Goal: Task Accomplishment & Management: Use online tool/utility

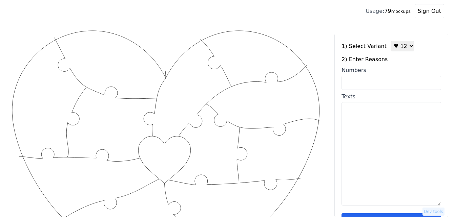
click at [352, 132] on textarea "Texts" at bounding box center [391, 154] width 100 height 104
paste textarea "1. Your smile warms my heart 2. Your hugs make me feel I'm home 3. Your confide…"
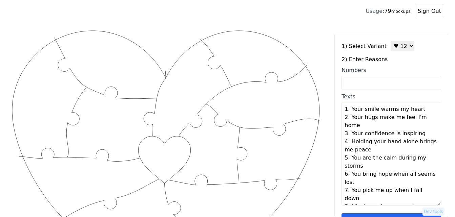
click at [422, 112] on textarea "1. Your smile warms my heart 2. Your hugs make me feel I'm home 3. Your confide…" at bounding box center [391, 154] width 100 height 104
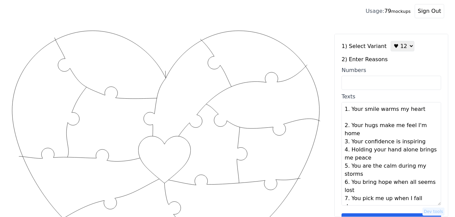
click at [387, 129] on textarea "1. Your smile warms my heart 2. Your hugs make me feel I'm home 3. Your confide…" at bounding box center [391, 154] width 100 height 104
click at [382, 137] on textarea "1. Your smile warms my heart 2. Your hugs make me feel I'm home 3. Your confide…" at bounding box center [391, 154] width 100 height 104
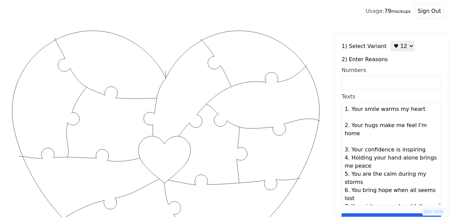
click at [421, 153] on textarea "1. Your smile warms my heart 2. Your hugs make me feel I'm home 3. Your confide…" at bounding box center [391, 154] width 100 height 104
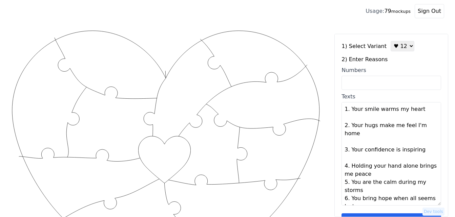
click at [392, 170] on textarea "1. Your smile warms my heart 2. Your hugs make me feel I'm home 3. Your confide…" at bounding box center [391, 154] width 100 height 104
click at [385, 177] on textarea "1. Your smile warms my heart 2. Your hugs make me feel I'm home 3. Your confide…" at bounding box center [391, 154] width 100 height 104
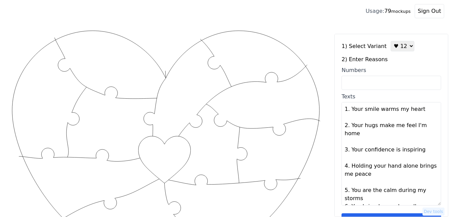
scroll to position [34, 0]
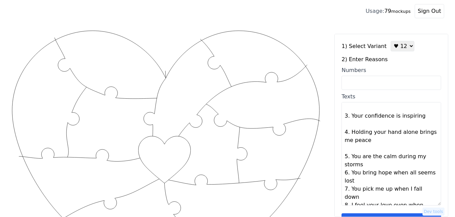
click at [371, 163] on textarea "1. Your smile warms my heart 2. Your hugs make me feel I'm home 3. Your confide…" at bounding box center [391, 154] width 100 height 104
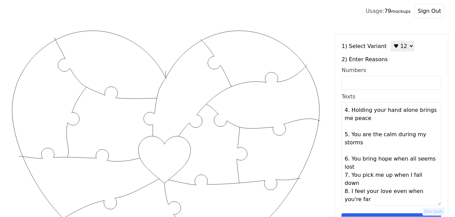
scroll to position [68, 0]
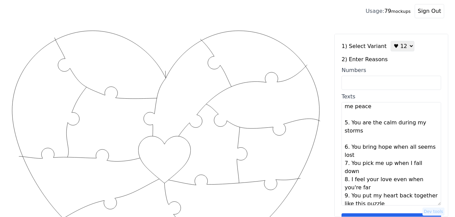
click at [357, 157] on textarea "1. Your smile warms my heart 2. Your hugs make me feel I'm home 3. Your confide…" at bounding box center [391, 154] width 100 height 104
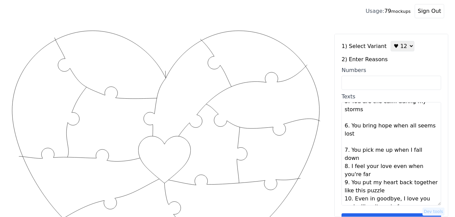
scroll to position [89, 0]
click at [428, 152] on textarea "1. Your smile warms my heart 2. Your hugs make me feel I'm home 3. Your confide…" at bounding box center [391, 154] width 100 height 104
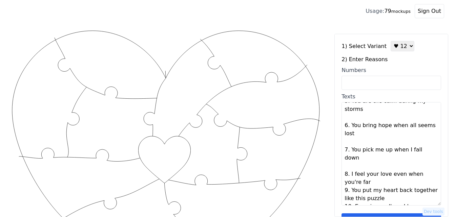
click at [385, 174] on textarea "1. Your smile warms my heart 2. Your hugs make me feel I'm home 3. Your confide…" at bounding box center [391, 154] width 100 height 104
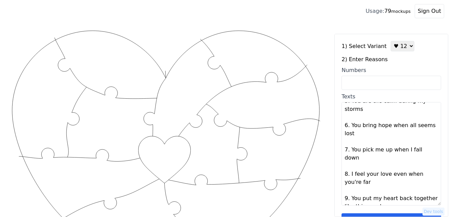
scroll to position [106, 0]
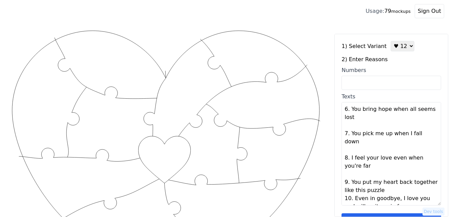
click at [385, 183] on textarea "1. Your smile warms my heart 2. Your hugs make me feel I'm home 3. Your confide…" at bounding box center [391, 154] width 100 height 104
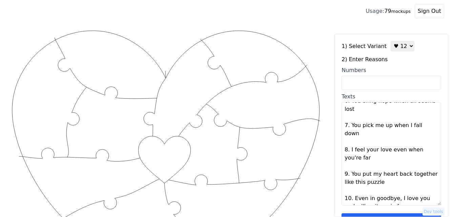
type textarea "Your smile warms my heart Your hugs make me feel I'm home Your confidence is in…"
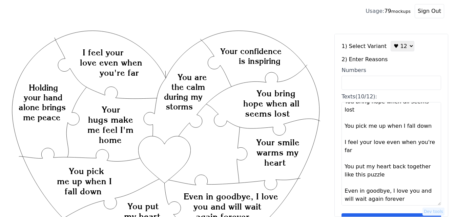
scroll to position [106, 0]
click at [387, 191] on textarea "Your smile warms my heart Your hugs make me feel I'm home Your confidence is in…" at bounding box center [391, 154] width 100 height 104
click at [397, 49] on select "♥ 12 ♥ 18 ♥ 28 ♥ 40 ♥ 50 ♥ 60 ♥ 70" at bounding box center [403, 46] width 24 height 11
click at [330, 36] on html "Builder Usage: 79 mockups Sign Out Created with Snap Created with Snap Created …" at bounding box center [227, 18] width 455 height 36
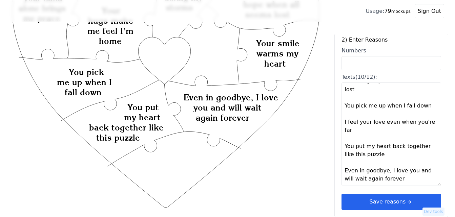
scroll to position [102, 0]
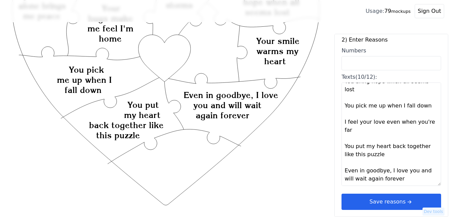
click at [397, 201] on button "Save reasons" at bounding box center [391, 202] width 100 height 16
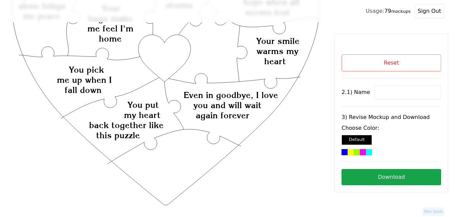
scroll to position [0, 0]
click at [376, 62] on button "Reset" at bounding box center [391, 63] width 100 height 17
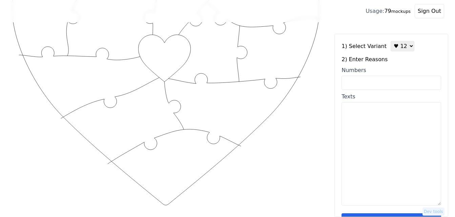
click at [394, 83] on input "Numbers" at bounding box center [391, 83] width 100 height 14
paste input "1,4,6,11,12,39,52,54,55,57,58,60"
type input "1,4,6,11,12,39,52,54,55,57,58,60"
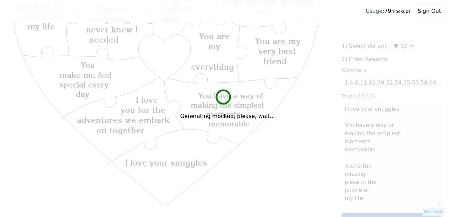
type textarea "I love your snuggles You have a way of making the simplest moments memorable Yo…"
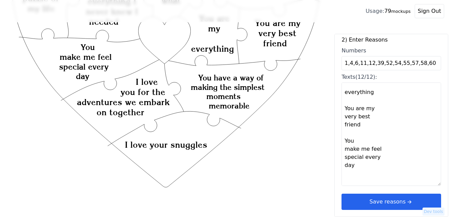
scroll to position [136, 0]
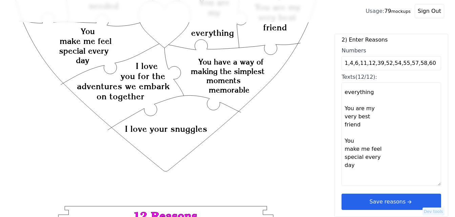
click at [394, 204] on button "Save reasons" at bounding box center [391, 202] width 100 height 16
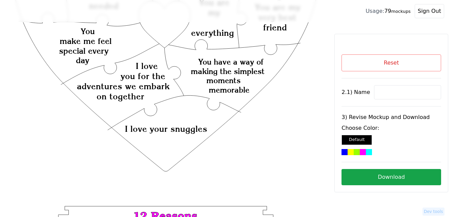
click at [385, 91] on input at bounding box center [407, 92] width 67 height 14
paste input "[PERSON_NAME]"
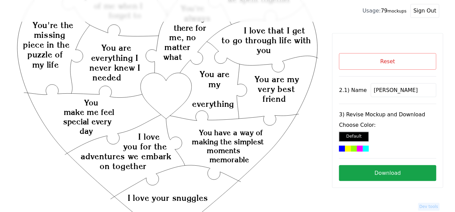
scroll to position [34, 0]
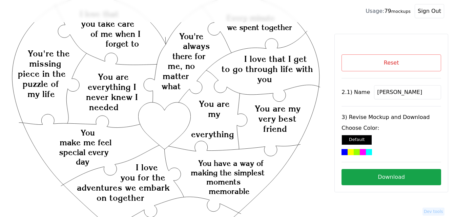
type input "[PERSON_NAME]"
click at [166, 115] on icon "Created with Snap Created with Snap Created with Snap You have a way of making …" at bounding box center [166, 221] width 310 height 452
click at [357, 155] on div "Reset 2.1) Name [PERSON_NAME] 3) Revise Mockup and Download Choose Color: Defau…" at bounding box center [391, 120] width 100 height 131
click at [370, 152] on div at bounding box center [369, 152] width 6 height 6
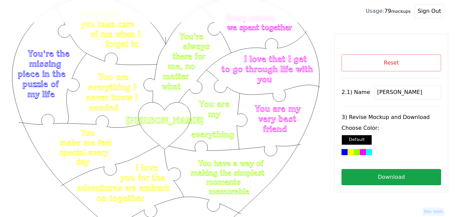
click at [399, 178] on button "Download" at bounding box center [391, 177] width 100 height 16
click at [401, 66] on button "Reset" at bounding box center [391, 63] width 100 height 17
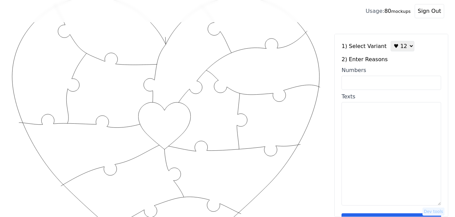
click at [397, 46] on select "♥ 12 ♥ 18 ♥ 28 ♥ 40 ♥ 50 ♥ 60 ♥ 70" at bounding box center [403, 46] width 24 height 11
select select "3"
click at [391, 41] on select "♥ 12 ♥ 18 ♥ 28 ♥ 40 ♥ 50 ♥ 60 ♥ 70" at bounding box center [403, 46] width 24 height 11
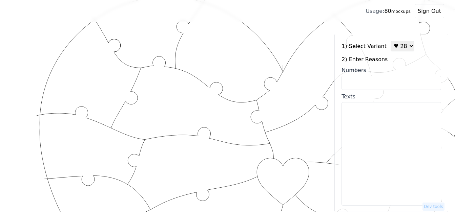
click at [393, 84] on input "Numbers" at bounding box center [391, 83] width 100 height 14
paste input "1, 6, 9, 10, 12, 14, 16, 17, 27, 34, 38, 43, 49, 63, 65, 66, 67, 68, 70, 80, 82…"
type input "1, 6, 9, 10, 12, 14, 16, 17, 27, 34, 38, 43, 49, 63, 65, 66, 67, 68, 70, 80, 82…"
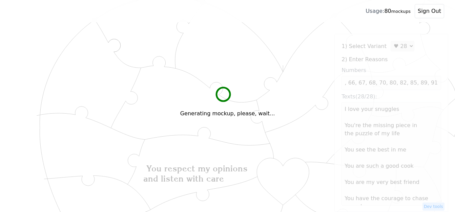
scroll to position [0, 0]
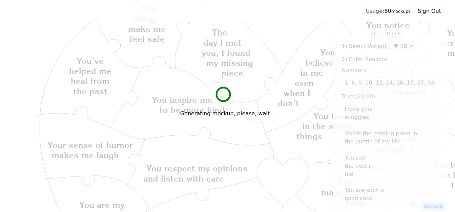
type textarea "I love your snuggles You're the missing piece in the puzzle of my life You see …"
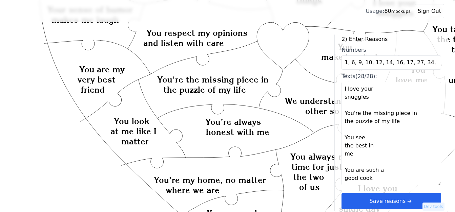
scroll to position [237, 0]
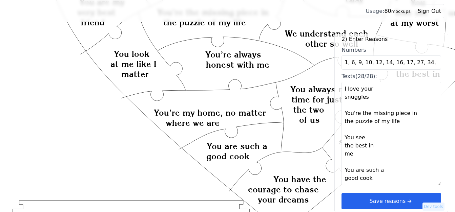
click at [410, 201] on button "Save reasons" at bounding box center [391, 201] width 100 height 16
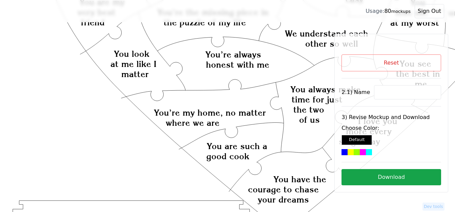
click at [382, 93] on input at bounding box center [407, 92] width 67 height 14
paste input "Corryn"
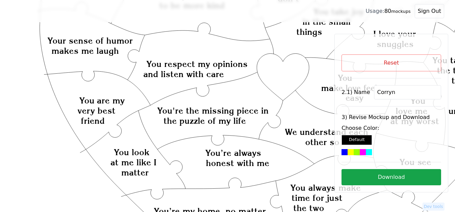
scroll to position [136, 0]
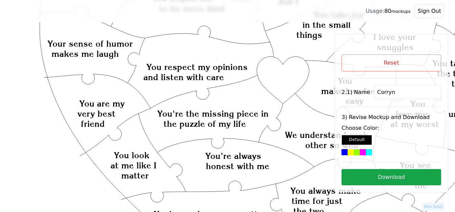
type input "Corryn"
click at [292, 81] on icon "Created with Snap Created with Snap Created with Snap You're the missing piece …" at bounding box center [271, 195] width 520 height 602
click at [360, 153] on div at bounding box center [363, 152] width 6 height 6
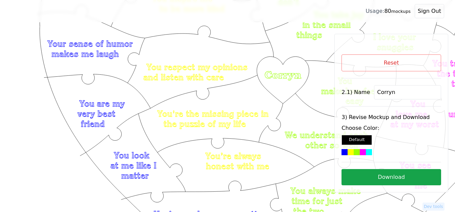
click at [360, 153] on div at bounding box center [363, 152] width 6 height 6
click at [382, 177] on button "Download" at bounding box center [391, 177] width 100 height 16
click at [382, 179] on button "Download" at bounding box center [391, 177] width 100 height 16
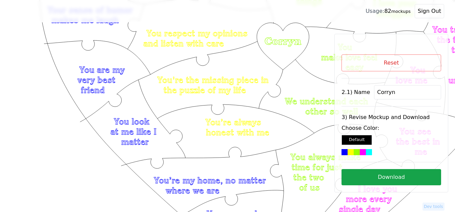
click at [391, 60] on button "Reset" at bounding box center [391, 63] width 100 height 17
select select "3"
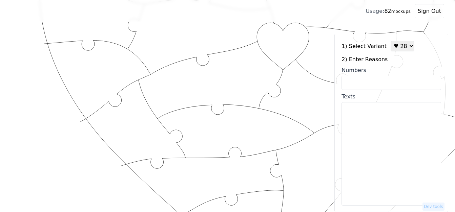
click at [357, 160] on textarea "Texts" at bounding box center [391, 154] width 100 height 104
paste textarea "You’ve made growing up very memorable You’ve taken me to places I never knew ev…"
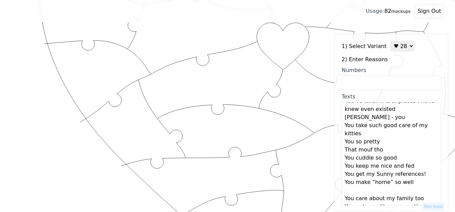
scroll to position [0, 0]
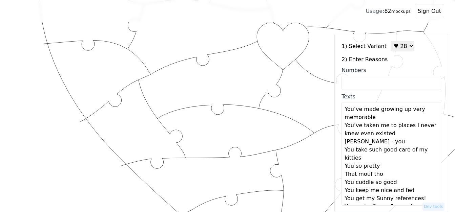
click at [398, 121] on textarea "You’ve made growing up very memorable You’ve taken me to places I never knew ev…" at bounding box center [391, 154] width 100 height 104
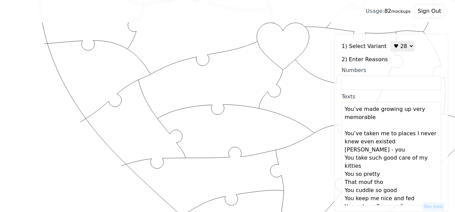
click at [398, 144] on textarea "You’ve made growing up very memorable You’ve taken me to places I never knew ev…" at bounding box center [391, 154] width 100 height 104
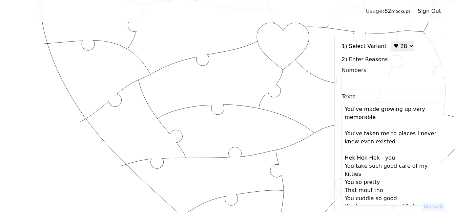
click at [397, 160] on textarea "You’ve made growing up very memorable You’ve taken me to places I never knew ev…" at bounding box center [391, 154] width 100 height 104
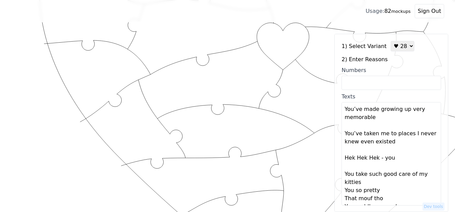
click at [367, 184] on textarea "You’ve made growing up very memorable You’ve taken me to places I never knew ev…" at bounding box center [391, 154] width 100 height 104
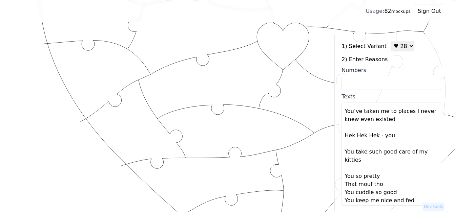
scroll to position [34, 0]
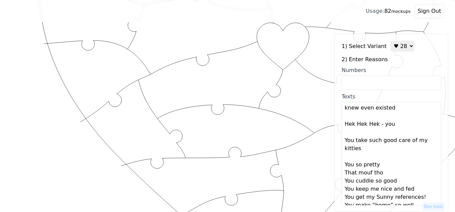
click at [380, 166] on textarea "You’ve made growing up very memorable You’ve taken me to places I never knew ev…" at bounding box center [391, 154] width 100 height 104
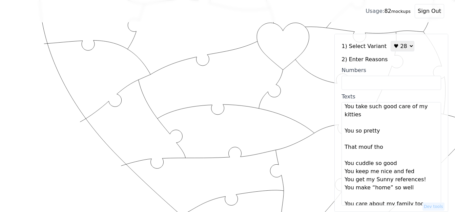
click at [400, 162] on textarea "You’ve made growing up very memorable You’ve taken me to places I never knew ev…" at bounding box center [391, 154] width 100 height 104
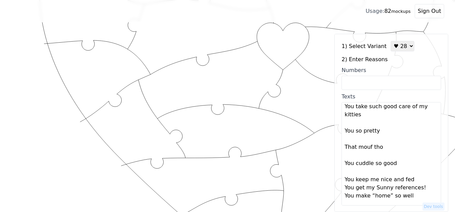
scroll to position [102, 0]
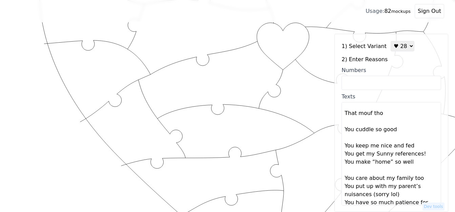
click at [414, 147] on textarea "You’ve made growing up very memorable You’ve taken me to places I never knew ev…" at bounding box center [391, 154] width 100 height 104
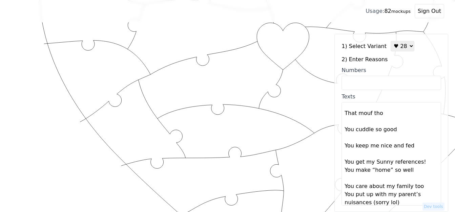
click at [423, 165] on textarea "Texts" at bounding box center [391, 154] width 100 height 104
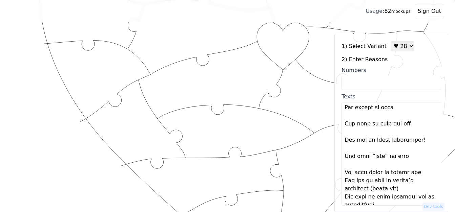
scroll to position [136, 0]
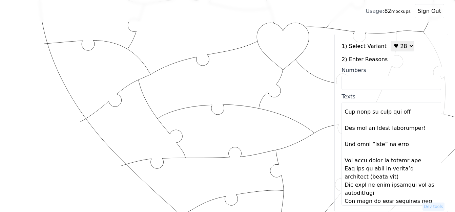
click at [419, 163] on textarea "Texts" at bounding box center [391, 154] width 100 height 104
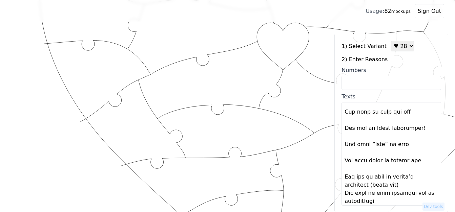
click at [404, 183] on textarea "Texts" at bounding box center [391, 154] width 100 height 104
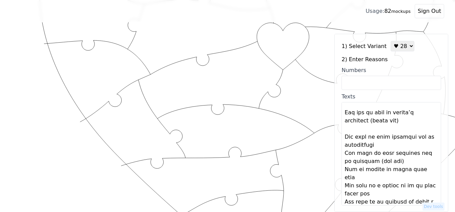
scroll to position [203, 0]
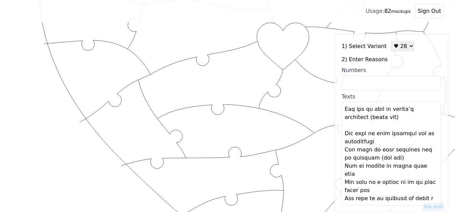
click at [391, 142] on textarea "Texts" at bounding box center [391, 154] width 100 height 104
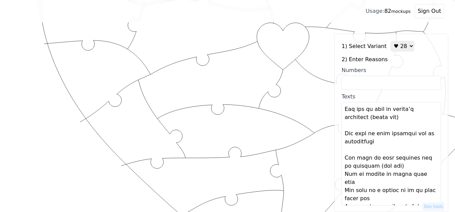
click at [398, 168] on textarea "Texts" at bounding box center [391, 154] width 100 height 104
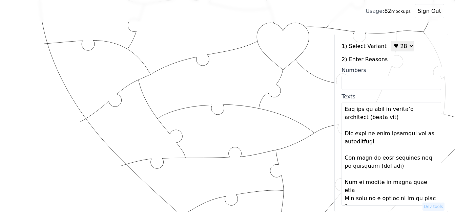
scroll to position [237, 0]
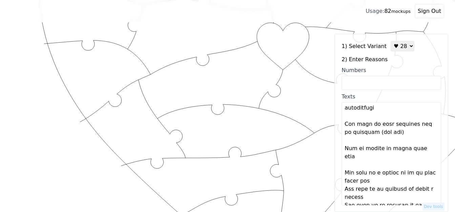
click at [401, 176] on textarea "Texts" at bounding box center [391, 154] width 100 height 104
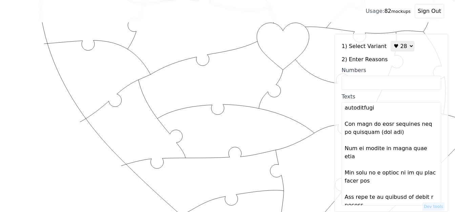
scroll to position [271, 0]
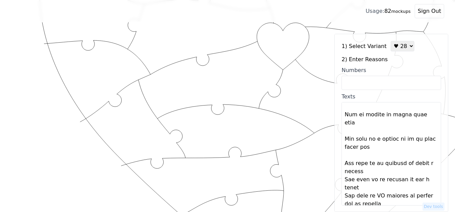
click at [369, 165] on textarea "Texts" at bounding box center [391, 154] width 100 height 104
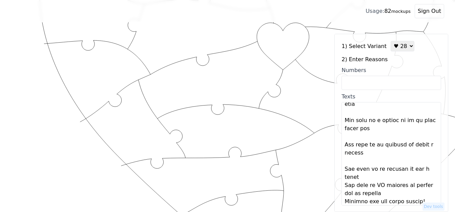
scroll to position [305, 0]
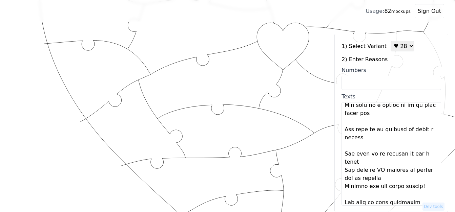
click at [370, 155] on textarea "Texts" at bounding box center [391, 154] width 100 height 104
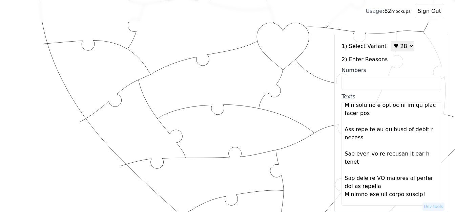
click at [383, 178] on textarea "Texts" at bounding box center [391, 154] width 100 height 104
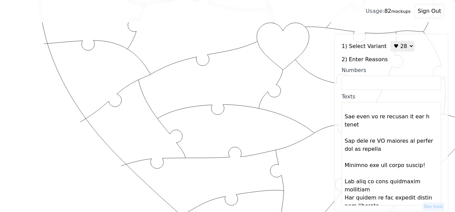
scroll to position [373, 0]
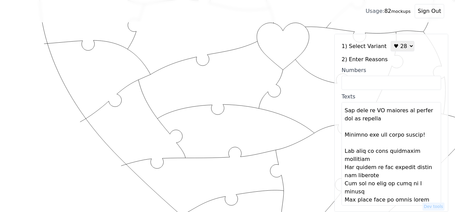
click at [379, 151] on textarea "Texts" at bounding box center [391, 154] width 100 height 104
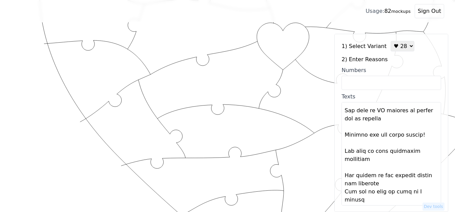
scroll to position [407, 0]
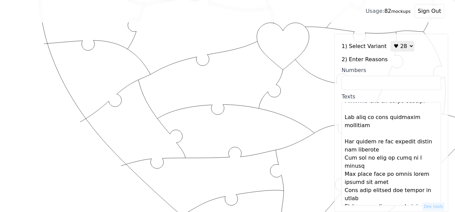
click at [380, 145] on textarea "Texts" at bounding box center [391, 154] width 100 height 104
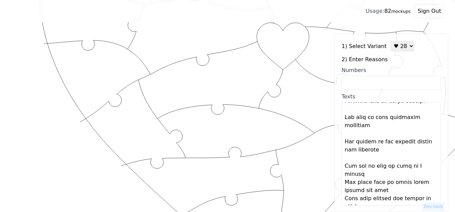
click at [370, 166] on textarea "Texts" at bounding box center [391, 154] width 100 height 104
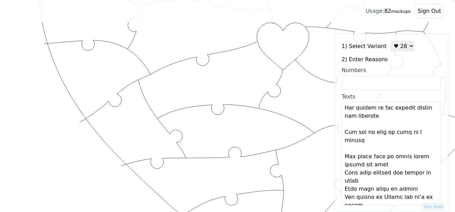
click at [389, 155] on textarea "Texts" at bounding box center [391, 154] width 100 height 104
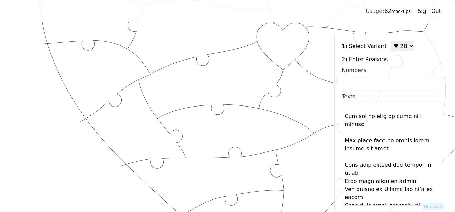
scroll to position [463, 0]
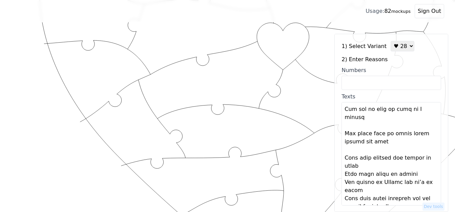
click at [380, 159] on textarea "Texts" at bounding box center [391, 154] width 100 height 104
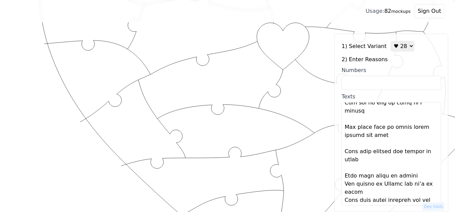
scroll to position [472, 0]
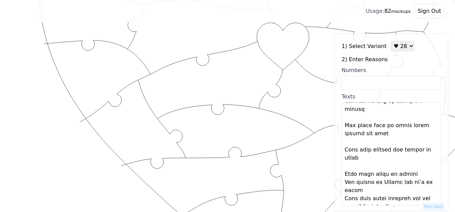
click at [406, 167] on textarea "Texts" at bounding box center [391, 154] width 100 height 104
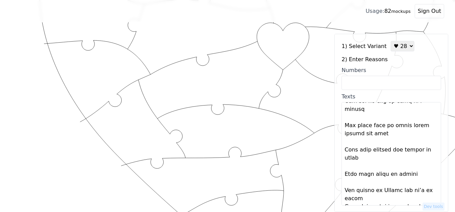
click at [378, 190] on textarea "Texts" at bounding box center [391, 154] width 100 height 104
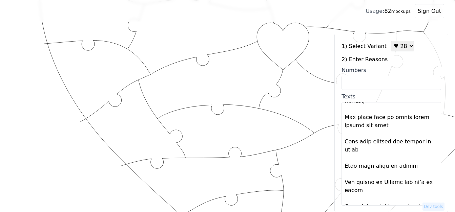
scroll to position [488, 0]
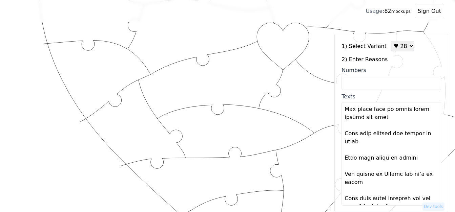
type textarea "Lor’ip dolo sitamet co adip elitseddo Eiu’te incid ut la etdolo M aliqu enim ad…"
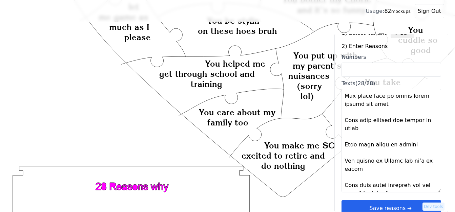
scroll to position [20, 0]
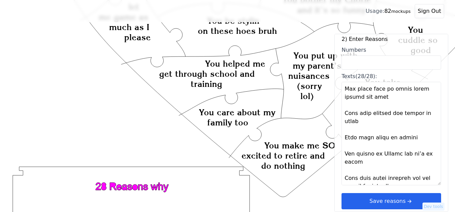
click at [387, 204] on button "Save reasons" at bounding box center [391, 201] width 100 height 16
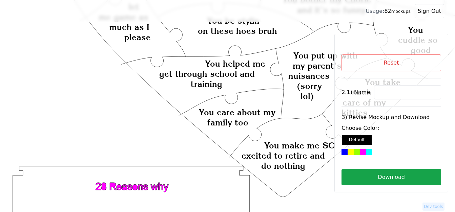
click at [389, 91] on input at bounding box center [407, 92] width 67 height 14
paste input "Naji"
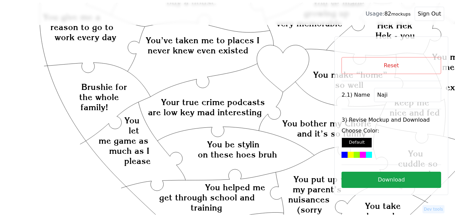
scroll to position [136, 0]
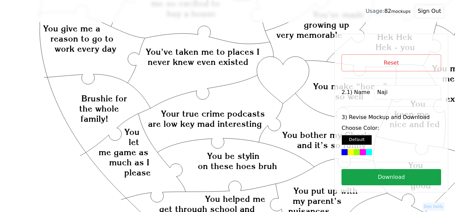
type input "Naji"
click at [280, 78] on icon "Created with Snap Created with Snap Created with Snap Your true crime podcasts …" at bounding box center [271, 195] width 520 height 602
click at [366, 153] on div at bounding box center [369, 152] width 6 height 6
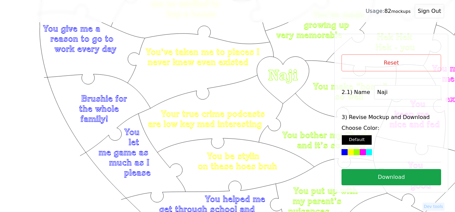
click at [404, 179] on button "Download" at bounding box center [391, 177] width 100 height 16
click at [294, 178] on icon "Created with Snap Created with Snap Created with Snap Your true crime podcasts …" at bounding box center [271, 195] width 520 height 602
click at [403, 64] on button "Reset" at bounding box center [391, 63] width 100 height 17
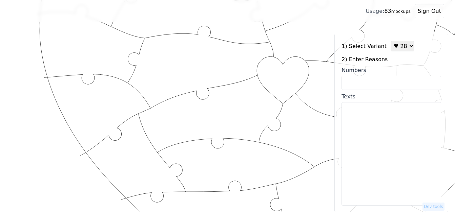
drag, startPoint x: 399, startPoint y: 49, endPoint x: 396, endPoint y: 53, distance: 4.9
click at [399, 49] on select "♥ 12 ♥ 18 ♥ 28 ♥ 40 ♥ 50 ♥ 60 ♥ 70" at bounding box center [403, 46] width 24 height 11
select select "1"
click at [391, 41] on select "♥ 12 ♥ 18 ♥ 28 ♥ 40 ♥ 50 ♥ 60 ♥ 70" at bounding box center [403, 46] width 24 height 11
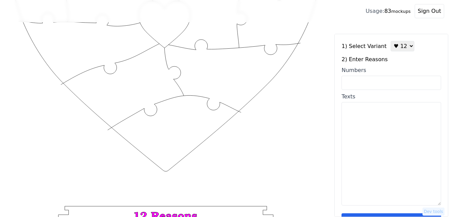
click at [390, 84] on input "Numbers" at bounding box center [391, 83] width 100 height 14
paste input "2, 11, 12, 29,30,34,43,52, 53, 55, 57,60"
type input "2, 11, 12, 29,30,34,43,52, 53, 55, 57,60"
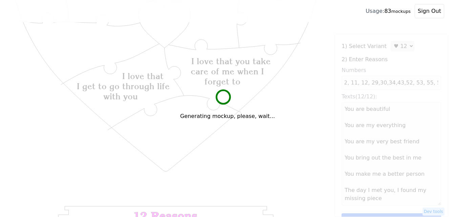
scroll to position [0, 0]
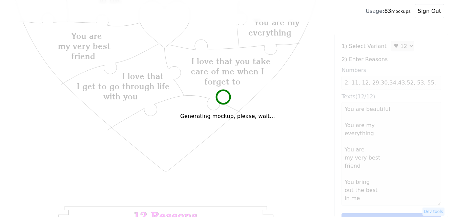
type textarea "You are beautiful You are my everything You are my very best friend You bring o…"
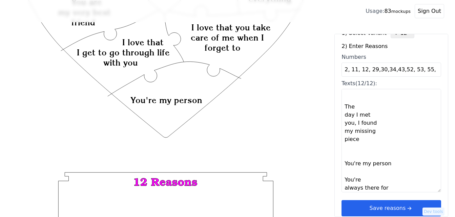
scroll to position [20, 0]
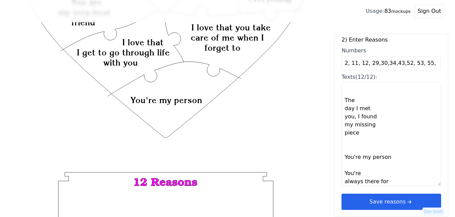
click at [414, 197] on button "Save reasons" at bounding box center [391, 202] width 100 height 16
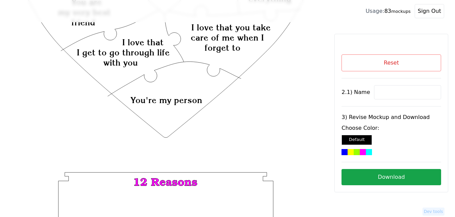
scroll to position [0, 0]
click at [378, 93] on input at bounding box center [407, 92] width 67 height 14
paste input "[PERSON_NAME]"
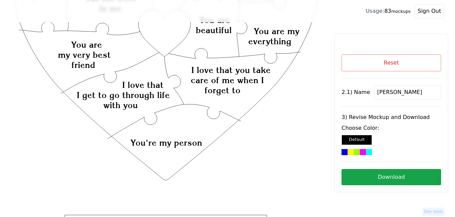
scroll to position [68, 0]
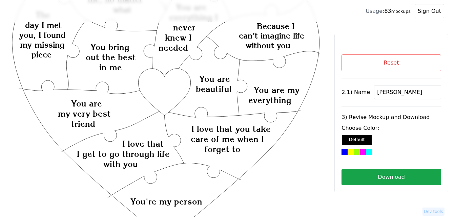
type input "[PERSON_NAME]"
click at [169, 93] on icon "Created with Snap Created with Snap Created with Snap I love that you take care…" at bounding box center [166, 187] width 310 height 452
click at [354, 151] on div at bounding box center [357, 152] width 6 height 6
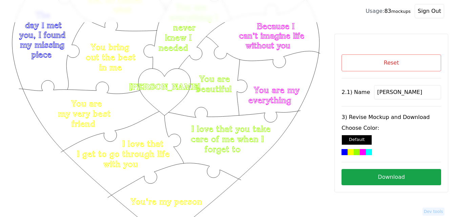
click at [400, 179] on button "Download" at bounding box center [391, 177] width 100 height 16
click at [312, 147] on icon "Created with Snap Created with Snap Created with Snap I love that you take care…" at bounding box center [166, 187] width 310 height 452
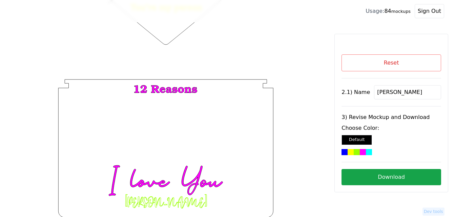
scroll to position [264, 0]
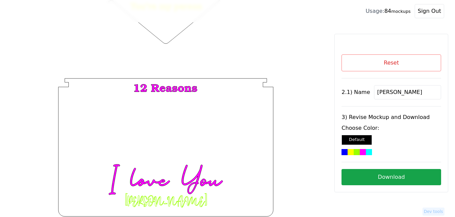
drag, startPoint x: 399, startPoint y: 91, endPoint x: 371, endPoint y: 95, distance: 28.4
click at [374, 95] on input "[PERSON_NAME]" at bounding box center [407, 92] width 67 height 14
paste input "[PERSON_NAME]"
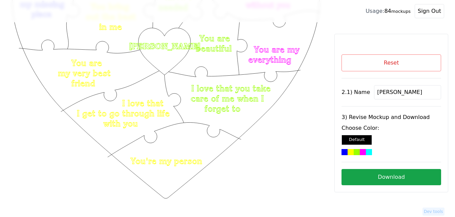
scroll to position [94, 0]
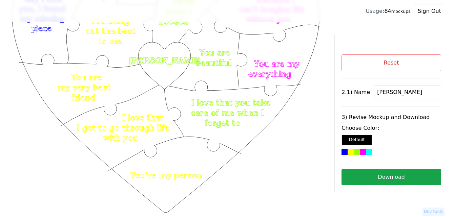
type input "[PERSON_NAME]"
click at [165, 74] on icon "Created with Snap Created with Snap Created with Snap I love that you take care…" at bounding box center [166, 161] width 310 height 452
click at [366, 149] on div at bounding box center [369, 152] width 6 height 6
click at [402, 177] on button "Download" at bounding box center [391, 177] width 100 height 16
click at [239, 181] on icon "Created with Snap Created with Snap Created with Snap I love that you take care…" at bounding box center [166, 161] width 310 height 452
